Goal: Information Seeking & Learning: Compare options

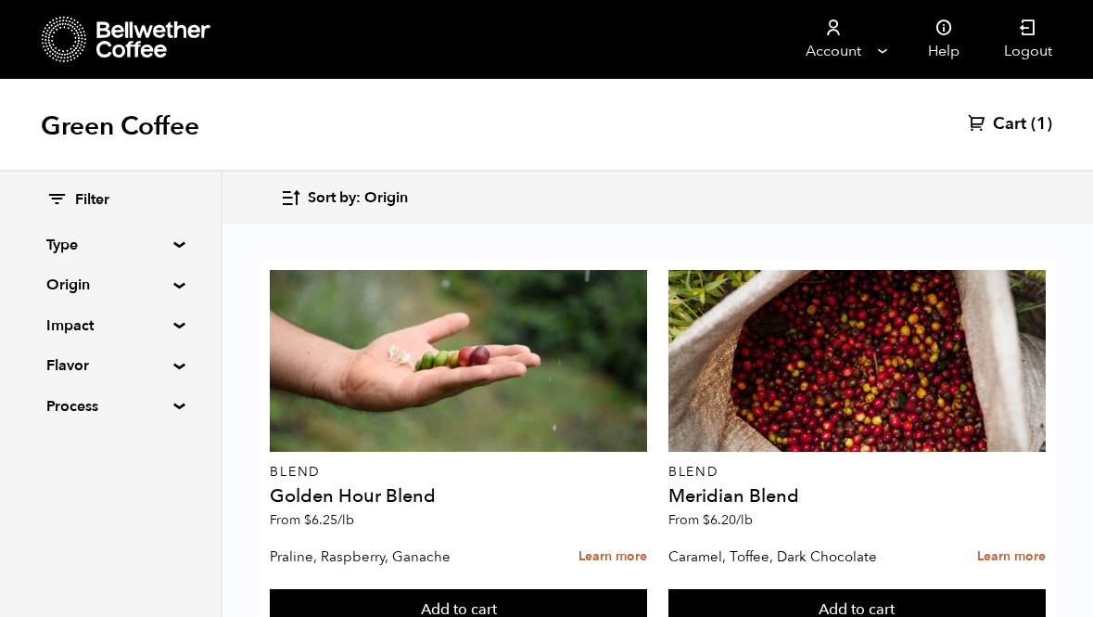
click at [192, 288] on div "Filter Type Blend Single Origin Decaf Seasonal Year Round Origin Blend [GEOGRAP…" at bounding box center [110, 304] width 221 height 264
click at [174, 282] on summary "Origin" at bounding box center [110, 285] width 128 height 22
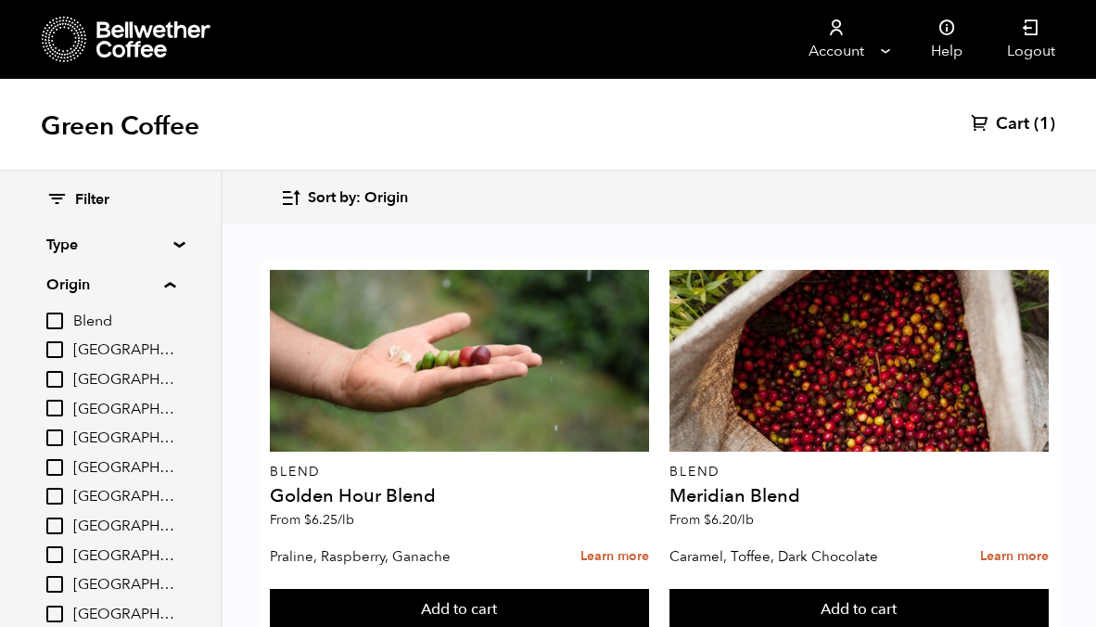
click at [60, 351] on input "[GEOGRAPHIC_DATA]" at bounding box center [54, 349] width 17 height 17
checkbox input "true"
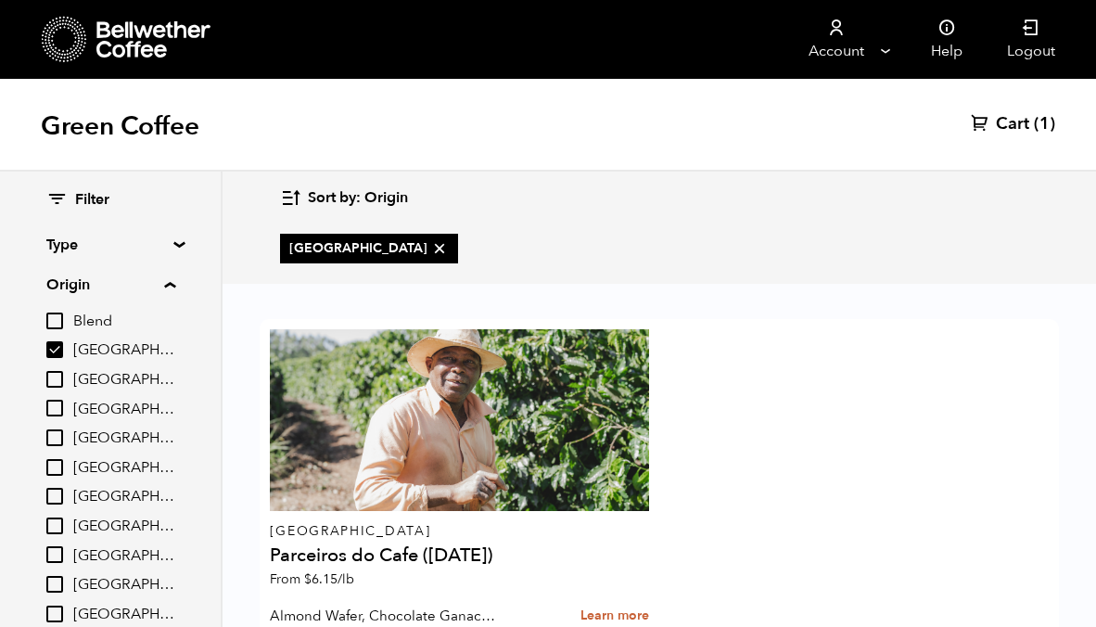
scroll to position [121, 0]
click at [60, 382] on input "[GEOGRAPHIC_DATA]" at bounding box center [54, 379] width 17 height 17
checkbox input "true"
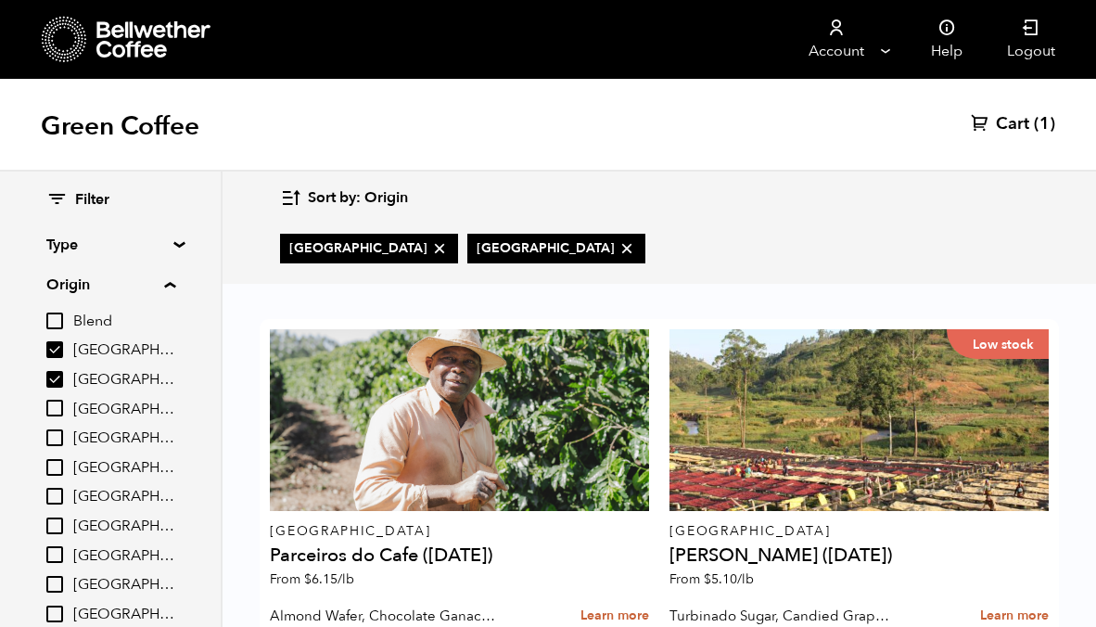
click at [63, 349] on input "[GEOGRAPHIC_DATA]" at bounding box center [54, 349] width 17 height 17
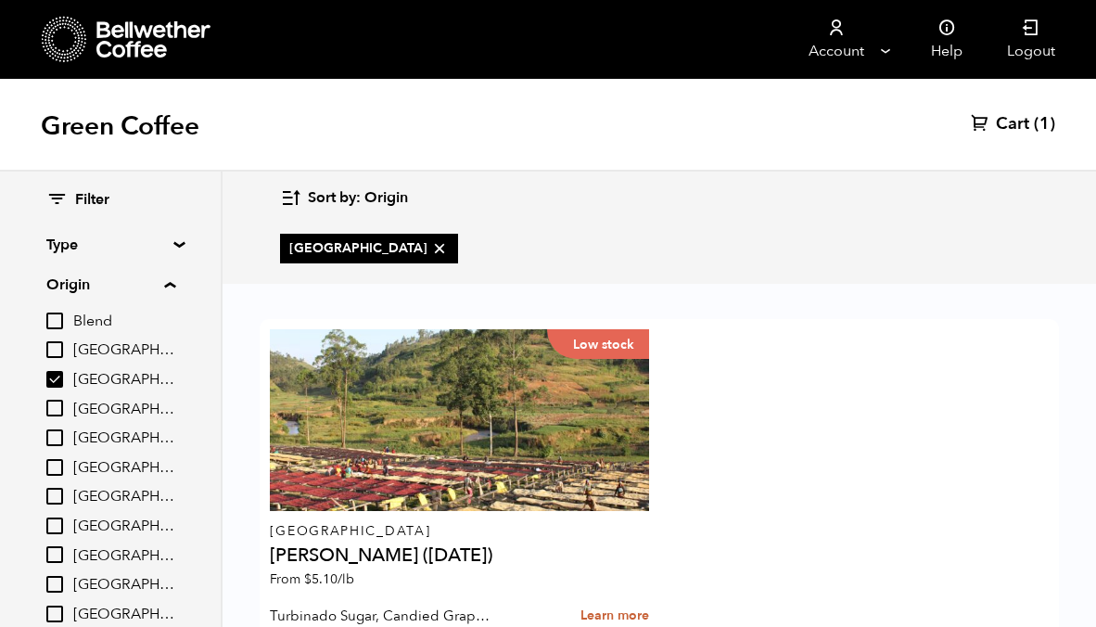
click at [59, 349] on input "[GEOGRAPHIC_DATA]" at bounding box center [54, 349] width 17 height 17
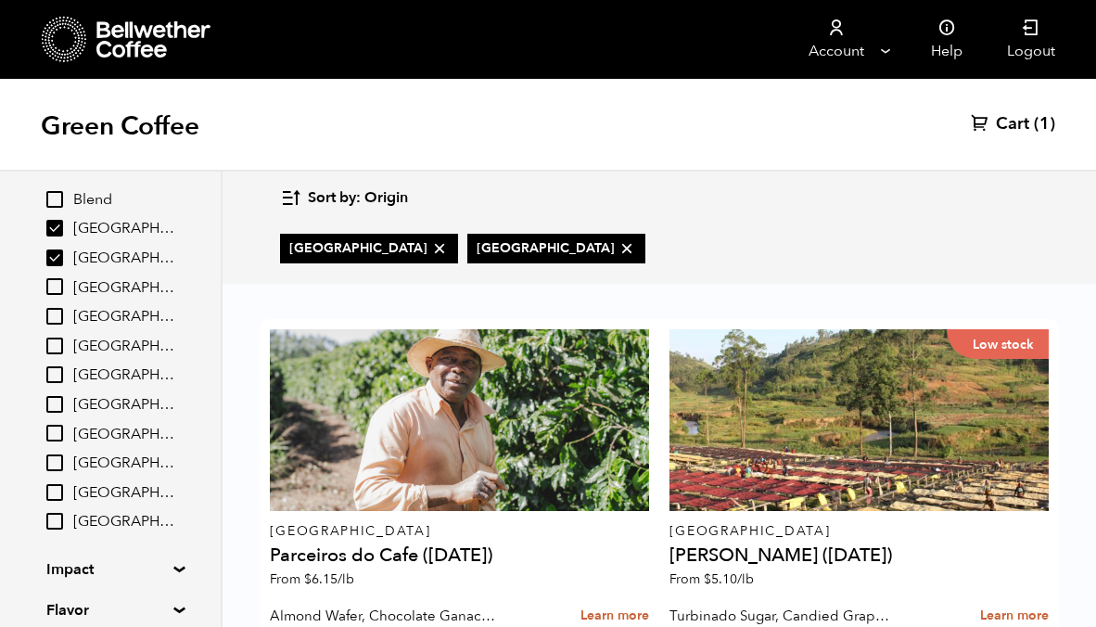
scroll to position [15, 0]
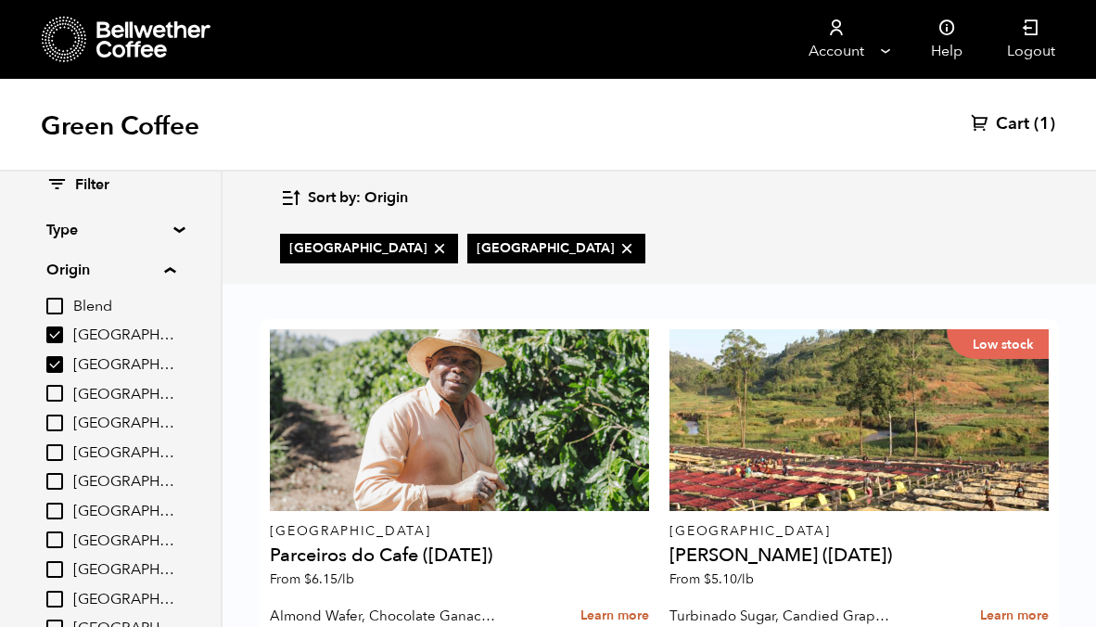
click at [59, 331] on input "[GEOGRAPHIC_DATA]" at bounding box center [54, 334] width 17 height 17
checkbox input "false"
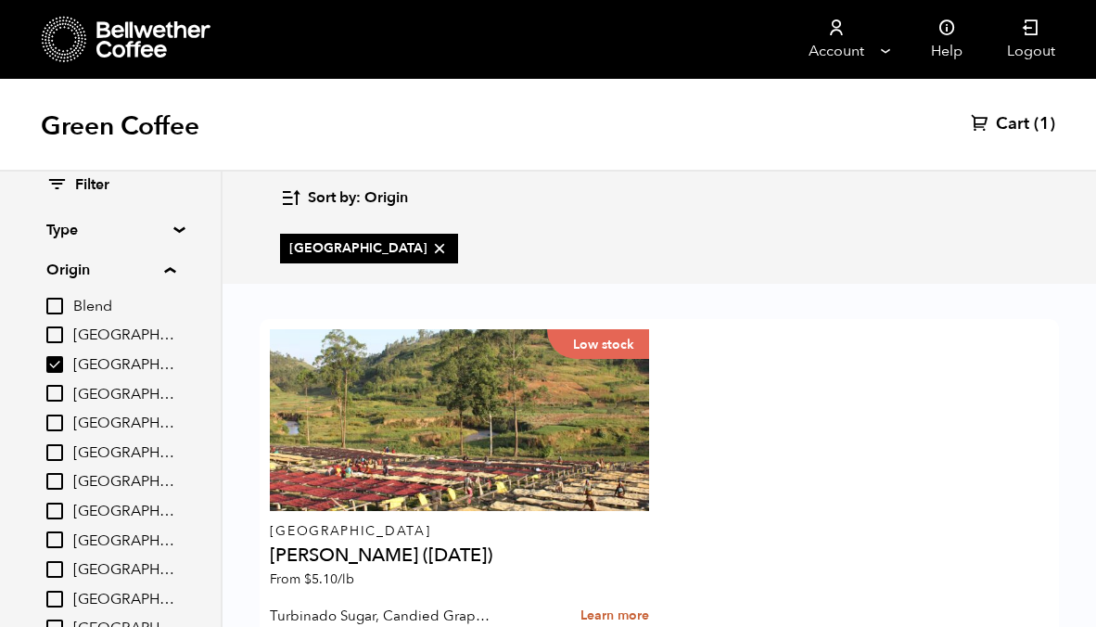
click at [60, 363] on input "[GEOGRAPHIC_DATA]" at bounding box center [54, 364] width 17 height 17
checkbox input "false"
